Goal: Information Seeking & Learning: Learn about a topic

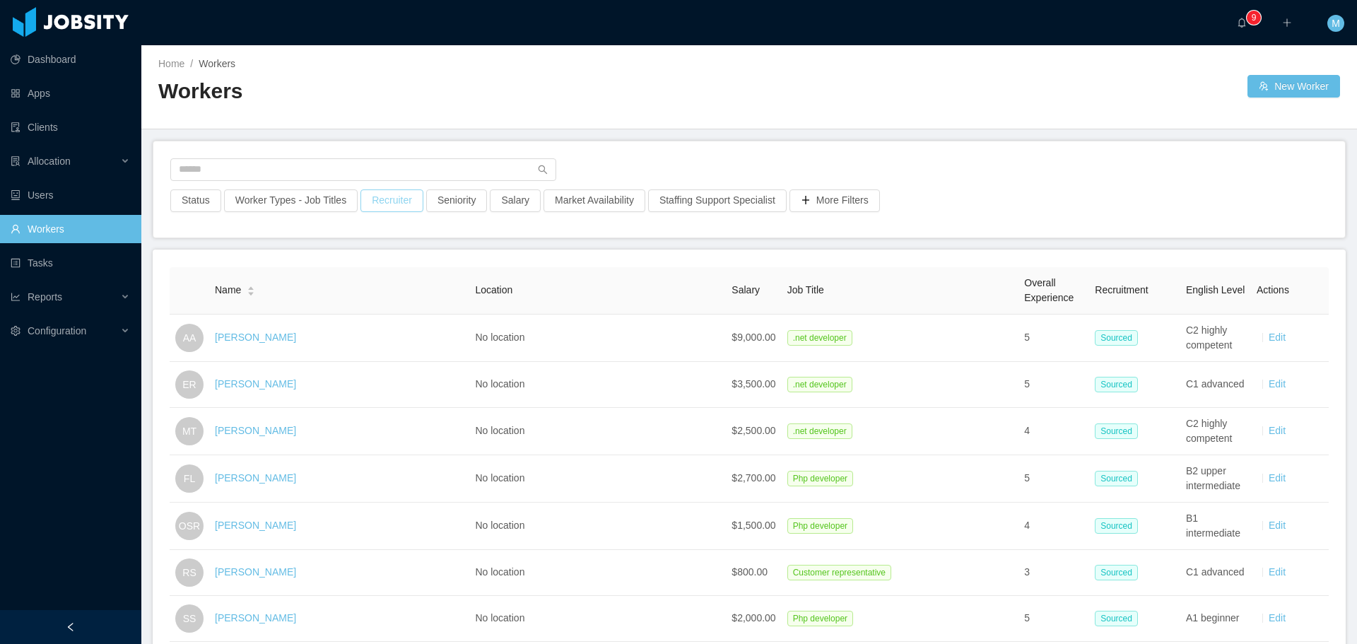
click at [394, 211] on button "Recruiter" at bounding box center [391, 200] width 63 height 23
click at [351, 255] on div at bounding box center [384, 263] width 199 height 21
type input "******"
click at [358, 298] on li "Miguel Rodrigues" at bounding box center [387, 292] width 212 height 23
click at [577, 241] on main "Home / Workers / Workers New Worker Status Worker Types - Job Titles Recruiter …" at bounding box center [749, 344] width 1216 height 599
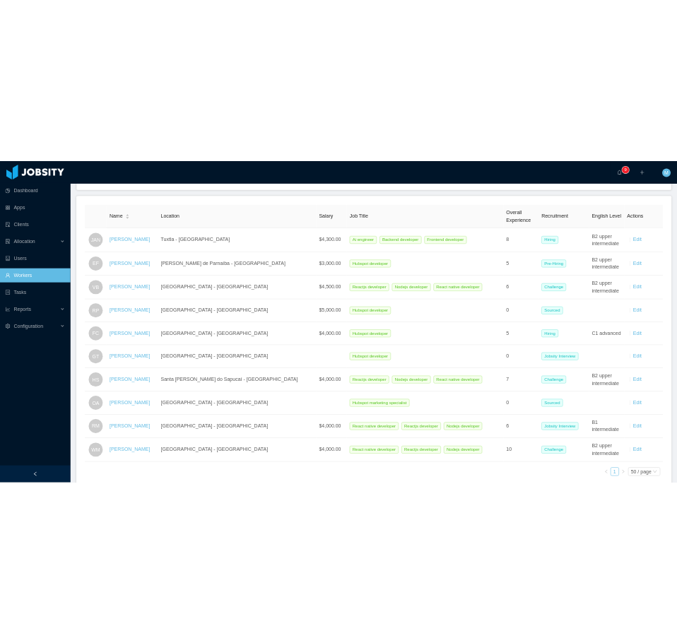
scroll to position [71, 0]
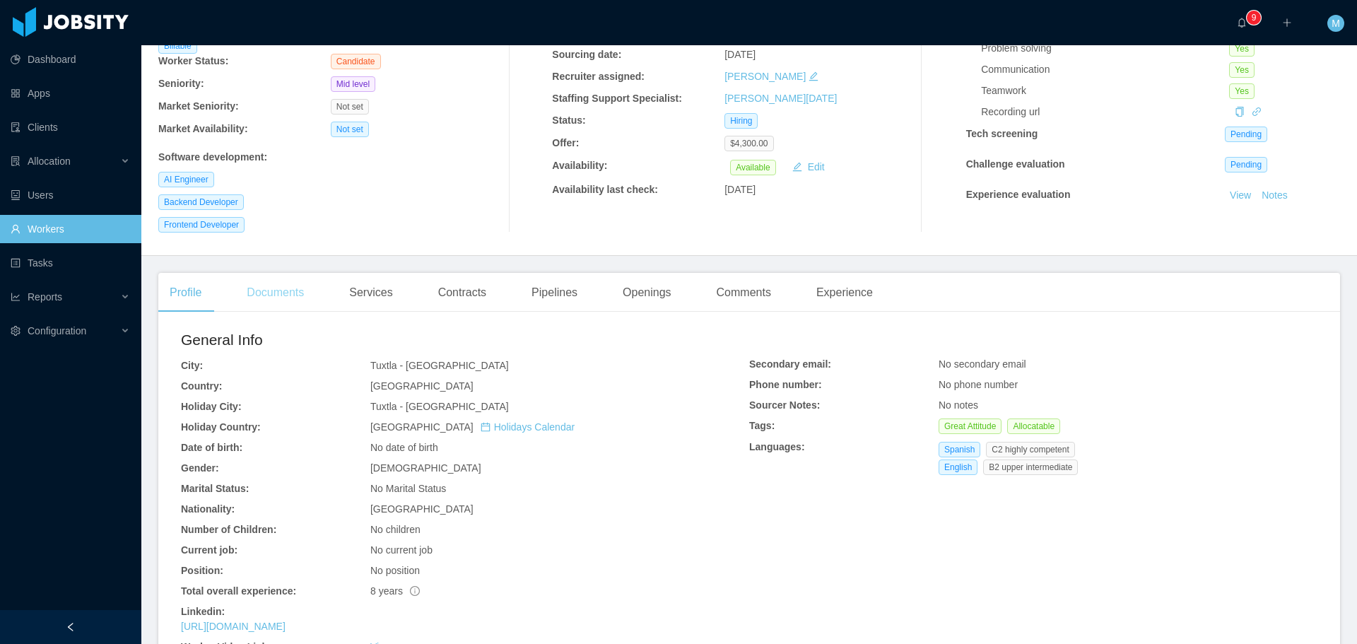
click at [284, 287] on div "Documents" at bounding box center [275, 293] width 80 height 40
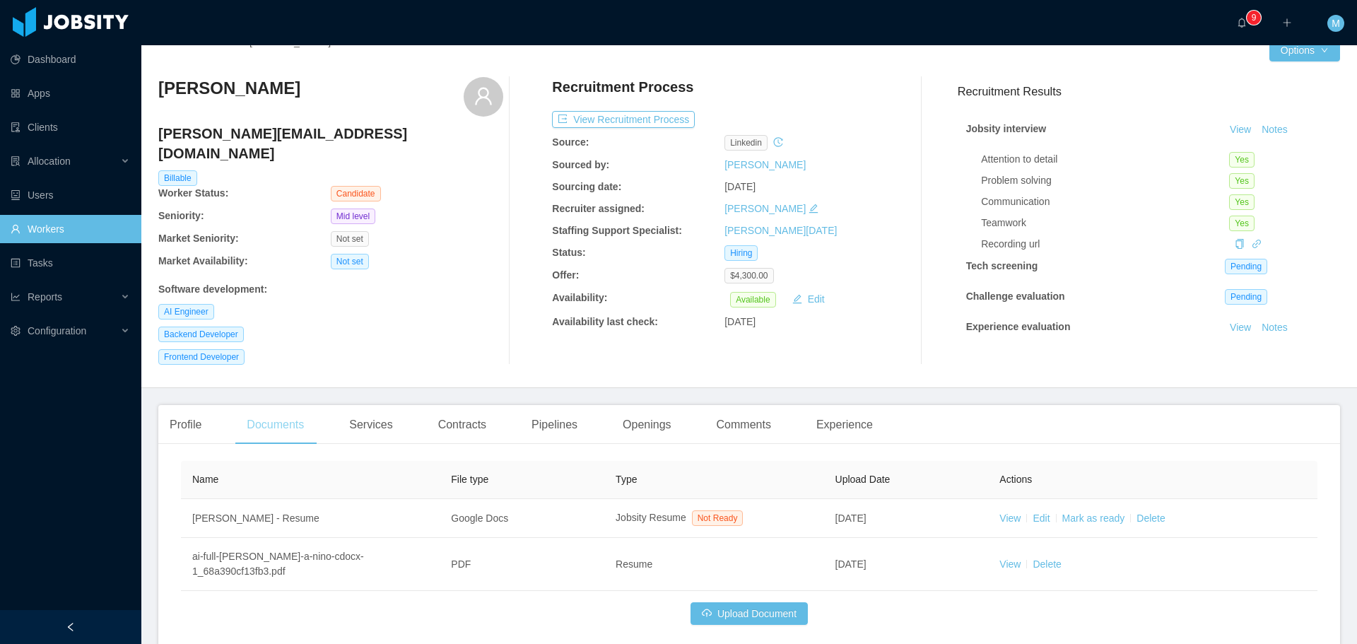
scroll to position [65, 0]
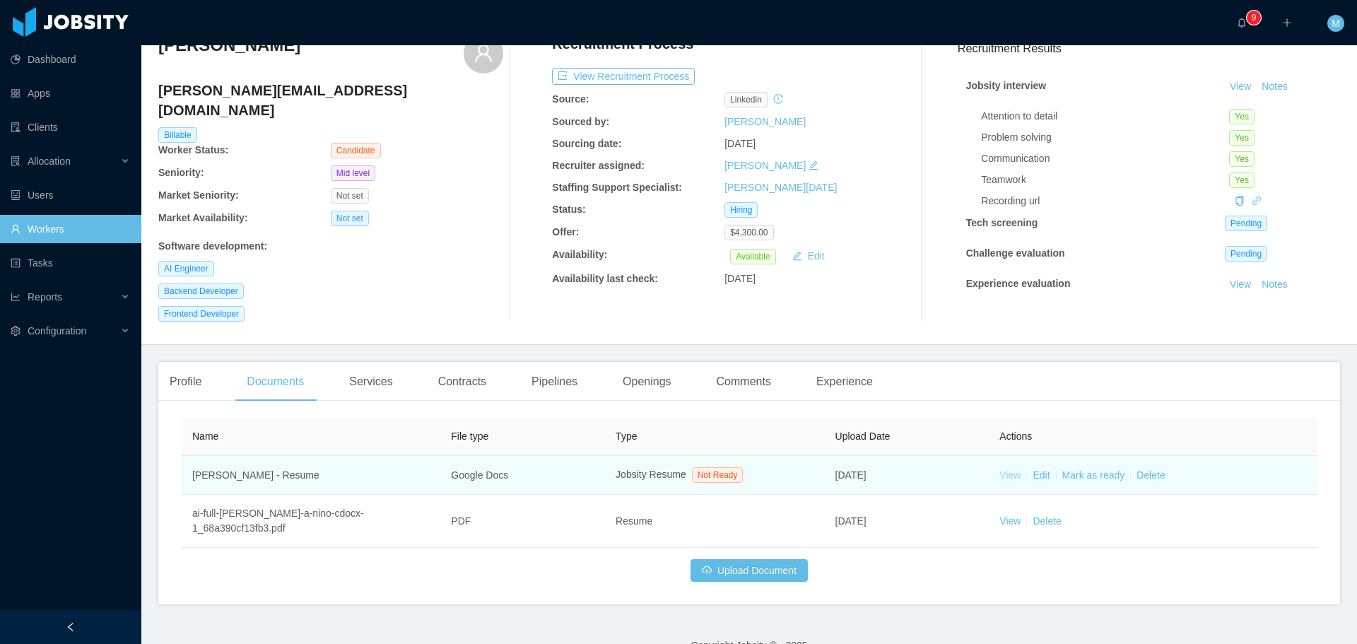
click at [1009, 469] on link "View" at bounding box center [1009, 474] width 21 height 11
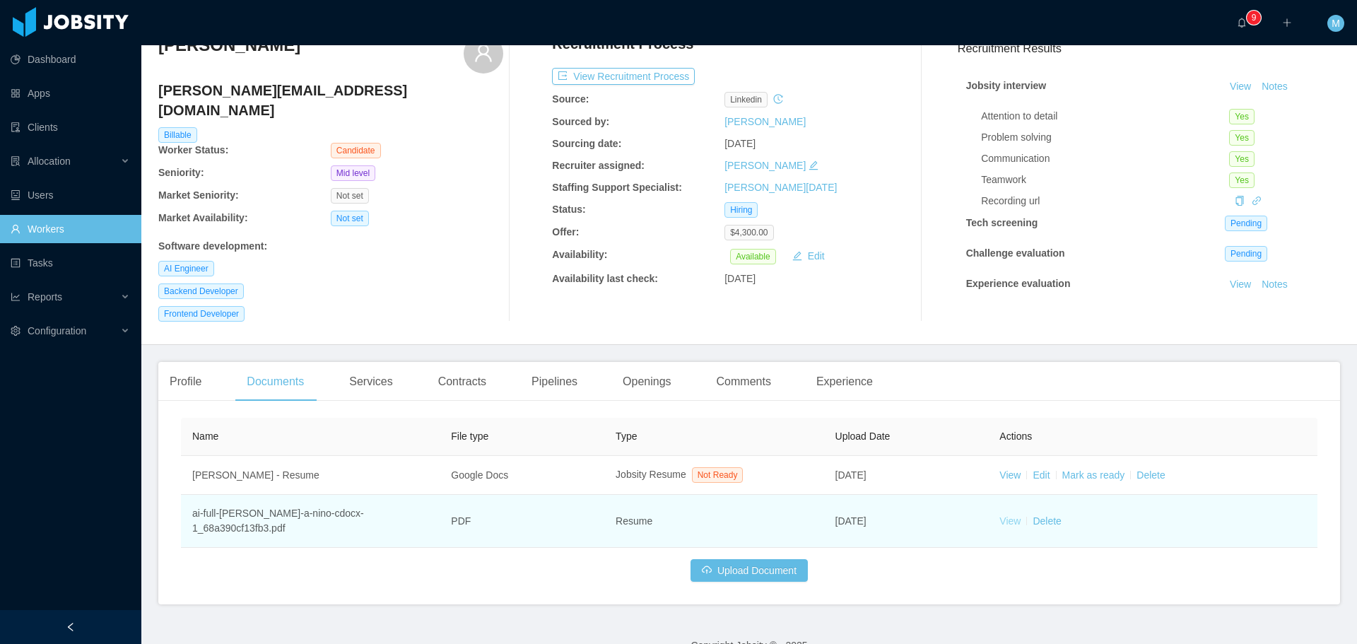
click at [1004, 515] on link "View" at bounding box center [1009, 520] width 21 height 11
click at [999, 515] on link "View" at bounding box center [1009, 520] width 21 height 11
drag, startPoint x: 330, startPoint y: 501, endPoint x: 329, endPoint y: 490, distance: 11.4
click at [330, 501] on td "ai-full-[PERSON_NAME]-a-nino-cdocx-1_68a390cf13fb3.pdf" at bounding box center [310, 521] width 259 height 53
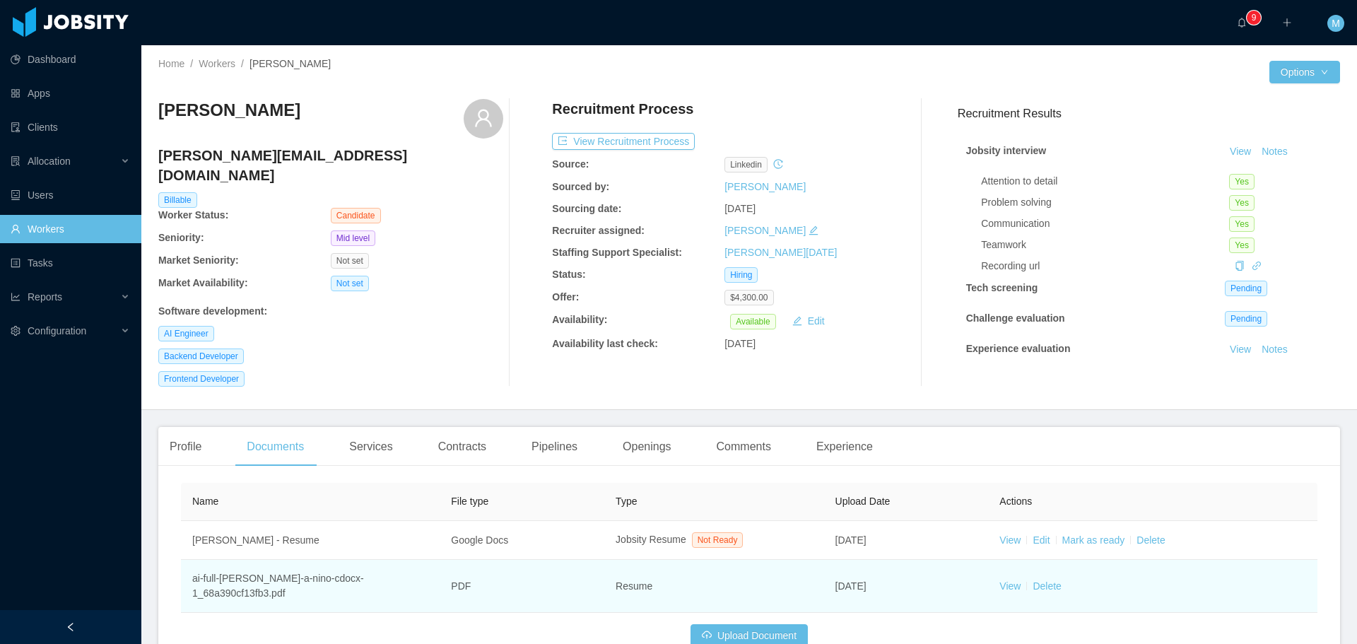
click at [1005, 560] on td "View Delete" at bounding box center [1152, 586] width 329 height 53
click at [1007, 580] on link "View" at bounding box center [1009, 585] width 21 height 11
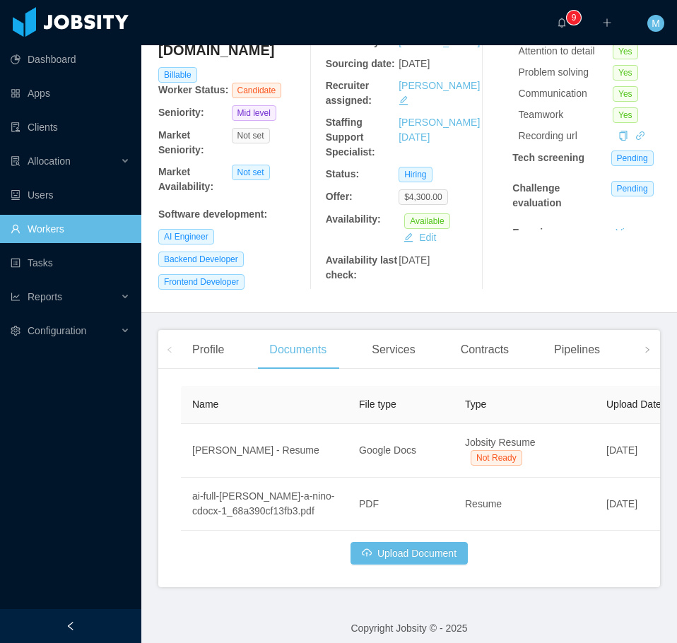
scroll to position [163, 0]
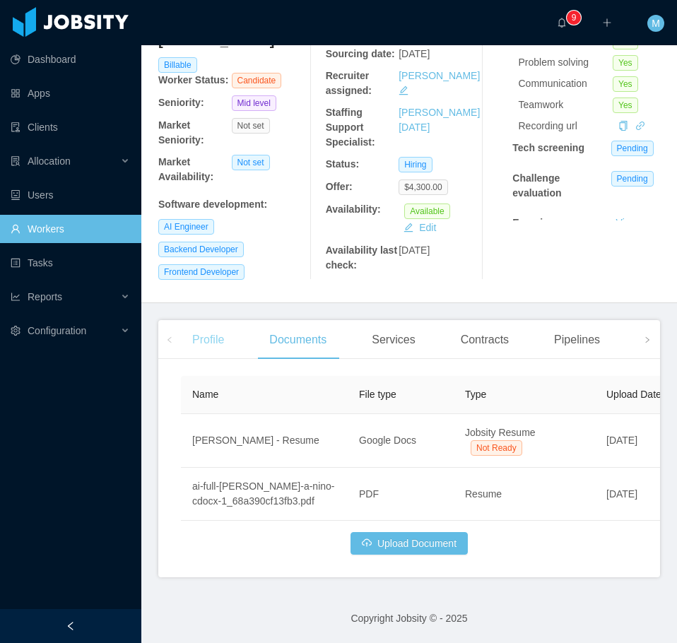
click at [214, 349] on div "Profile" at bounding box center [208, 340] width 54 height 40
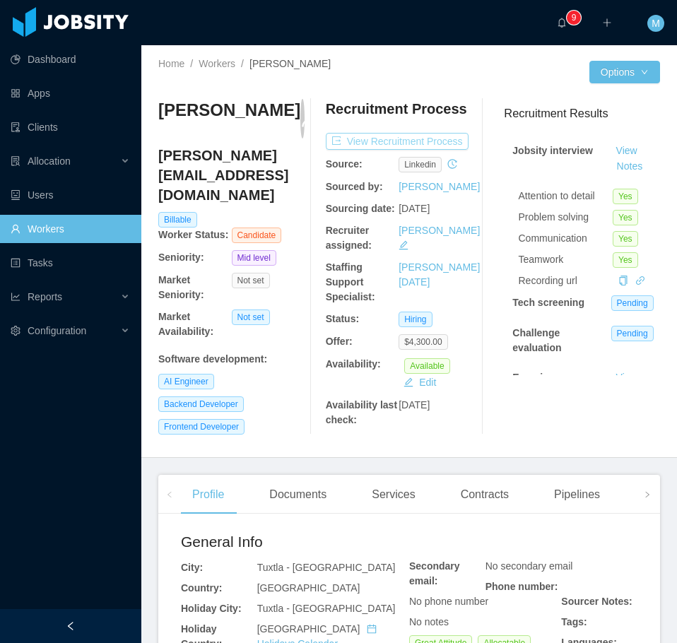
click at [427, 139] on button "View Recruitment Process" at bounding box center [397, 141] width 143 height 17
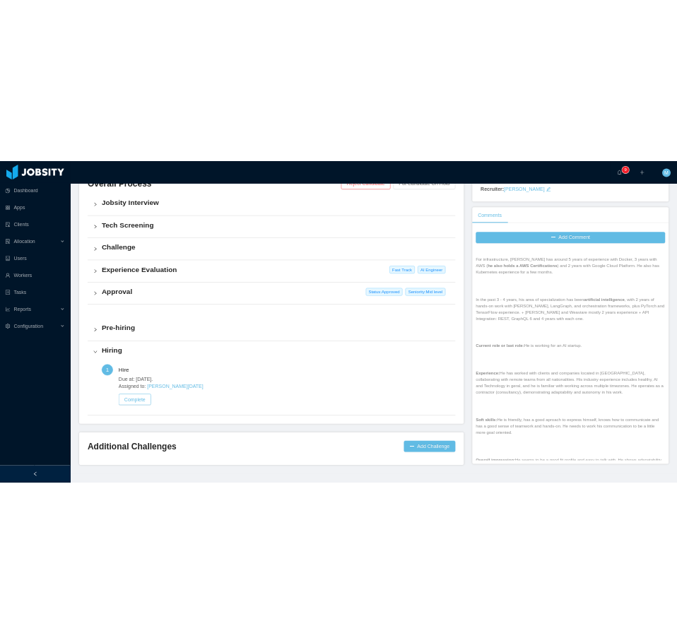
scroll to position [1555, 0]
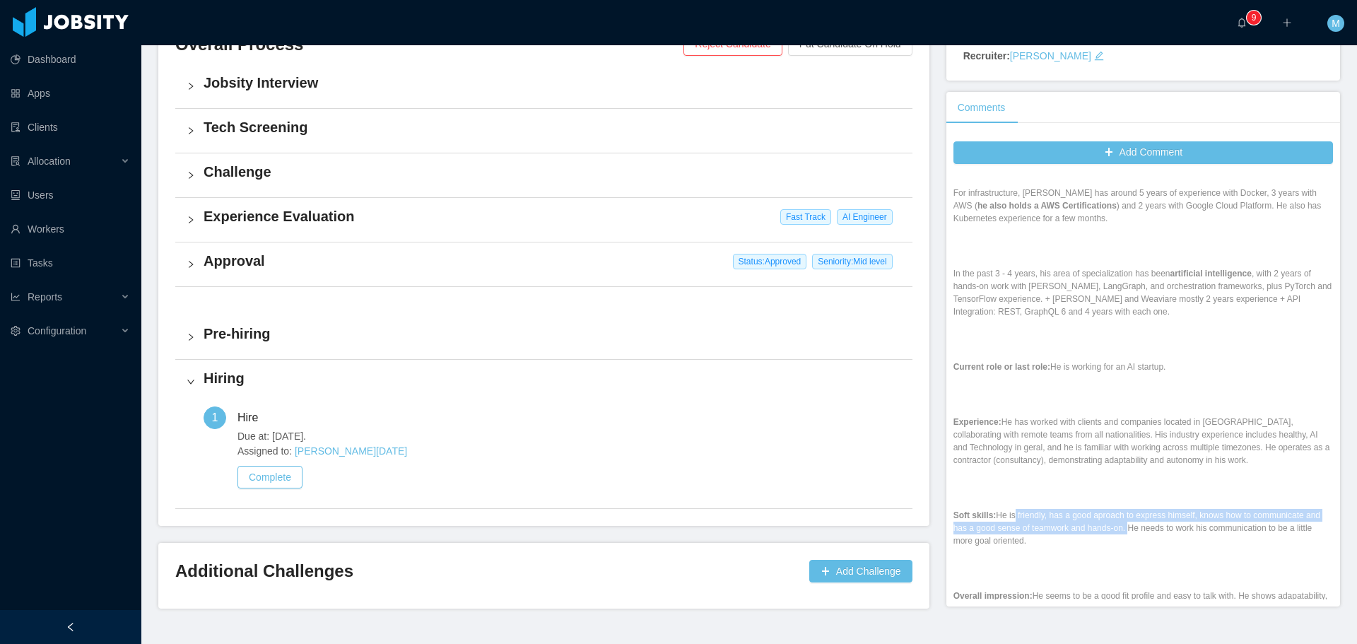
drag, startPoint x: 1007, startPoint y: 524, endPoint x: 1110, endPoint y: 535, distance: 103.7
click at [1117, 534] on p "Soft skills: He is friendly, has a good aproach to express himself, knows how t…" at bounding box center [1144, 528] width 380 height 38
copy p "friendly, has a good aproach to express himself, knows how to communicate and h…"
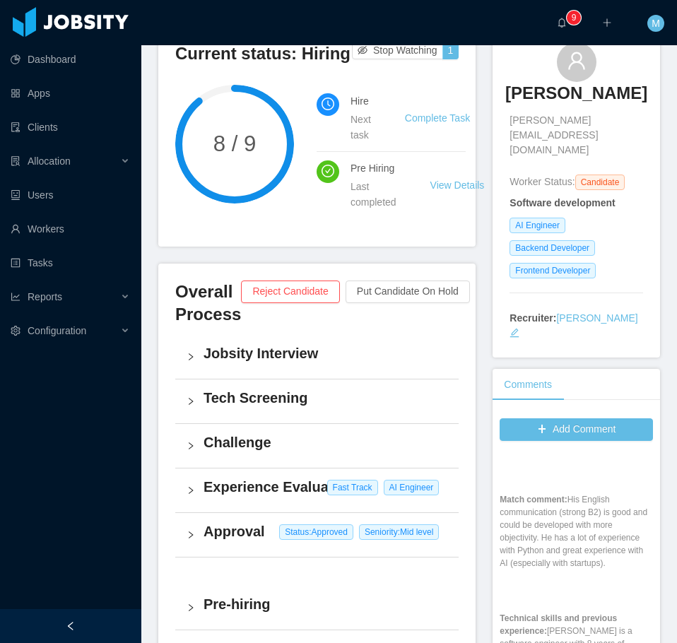
scroll to position [141, 0]
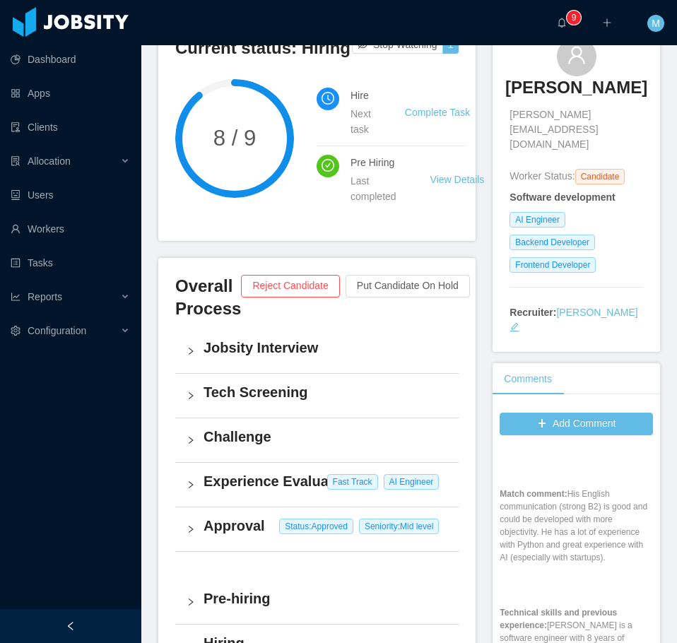
click at [223, 355] on h4 "Jobsity Interview" at bounding box center [326, 348] width 244 height 20
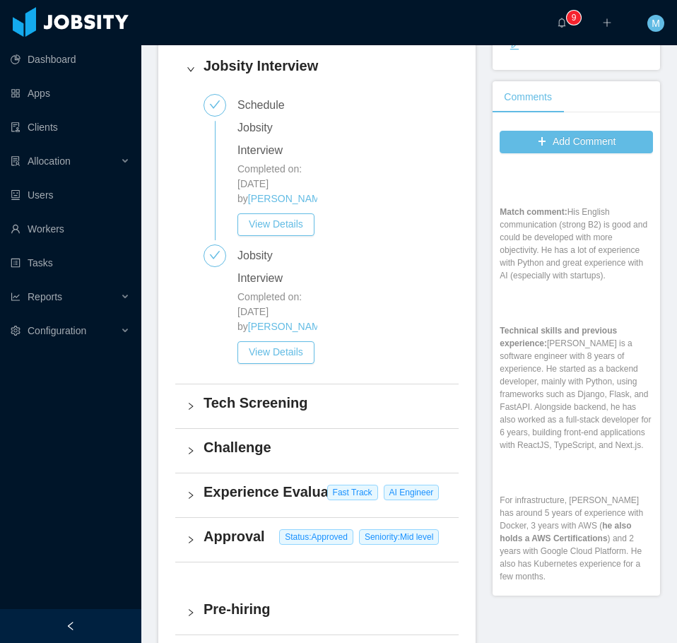
scroll to position [424, 0]
click at [272, 363] on button "View Details" at bounding box center [275, 352] width 77 height 23
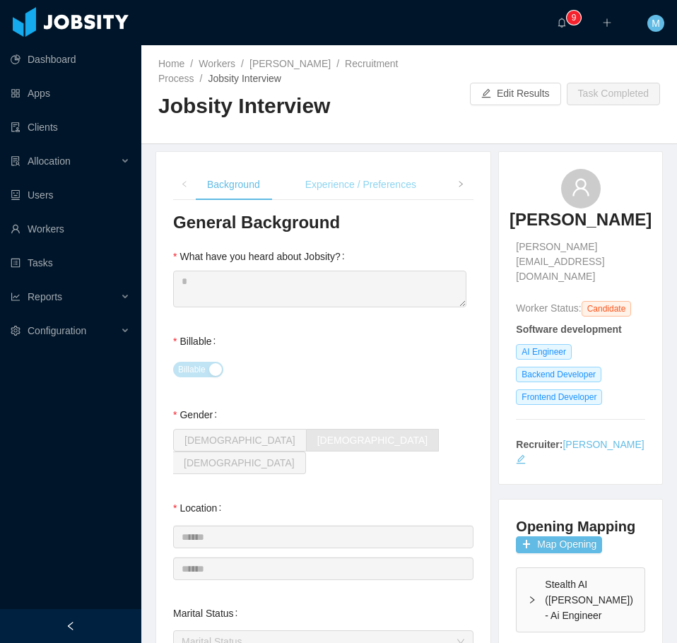
click at [357, 178] on div "Experience / Preferences" at bounding box center [361, 185] width 134 height 32
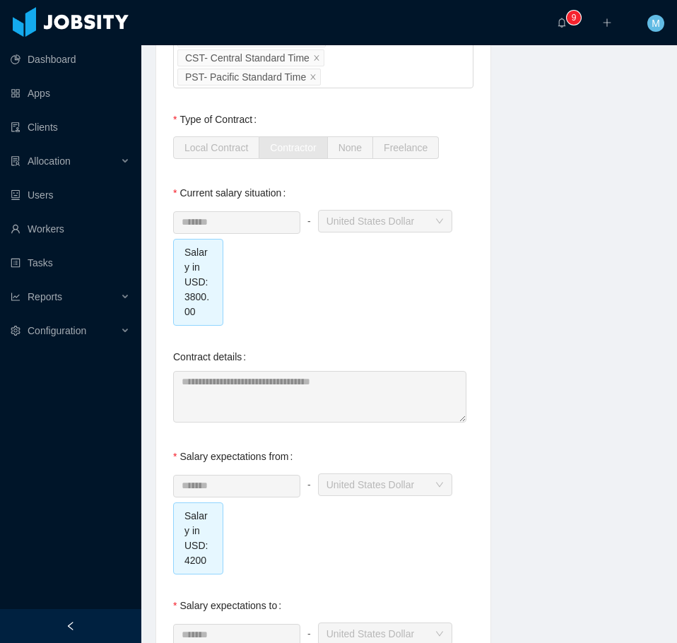
scroll to position [1414, 0]
